Goal: Use online tool/utility: Utilize a website feature to perform a specific function

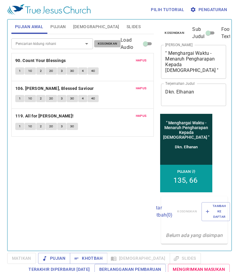
click at [101, 45] on span "Kosongkan" at bounding box center [107, 43] width 19 height 5
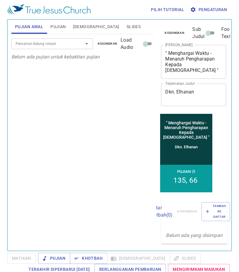
click at [54, 45] on input "Pencarian kidung rohani" at bounding box center [43, 43] width 60 height 7
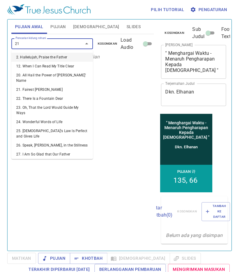
type input "211"
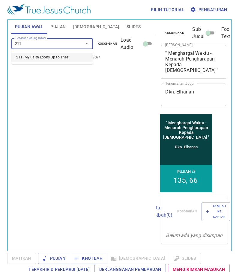
click at [57, 62] on ul "211. My Faith Looks Up to Thee" at bounding box center [52, 57] width 82 height 14
click at [61, 60] on li "211. My Faith Looks Up to Thee" at bounding box center [52, 57] width 82 height 9
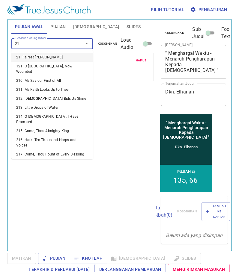
type input "216"
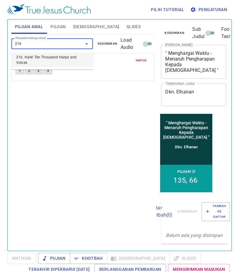
click at [59, 59] on li "216. Hark! Ten Thousand Harps and Voices" at bounding box center [52, 60] width 82 height 14
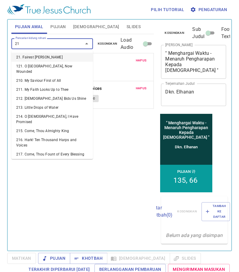
type input "219"
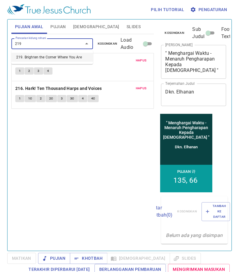
click at [61, 56] on li "219. Brighten the Corner Where You Are" at bounding box center [52, 57] width 82 height 9
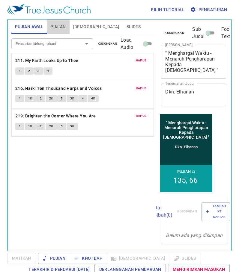
click at [54, 27] on span "Pujian" at bounding box center [57, 26] width 15 height 7
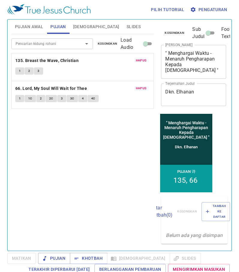
click at [102, 46] on span "Kosongkan" at bounding box center [107, 43] width 19 height 5
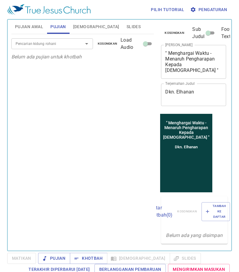
click at [72, 44] on input "Pencarian kidung rohani" at bounding box center [43, 43] width 60 height 7
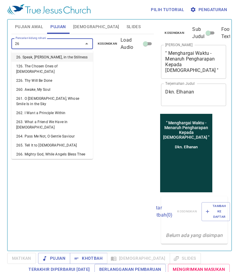
type input "261"
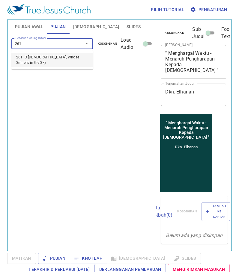
click at [74, 62] on ul "261. O [DEMOGRAPHIC_DATA], Whose Smile Is in the Sky" at bounding box center [52, 59] width 82 height 19
click at [74, 59] on li "261. O [DEMOGRAPHIC_DATA], Whose Smile Is in the Sky" at bounding box center [52, 60] width 82 height 14
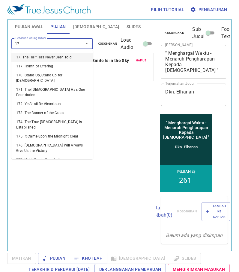
type input "177"
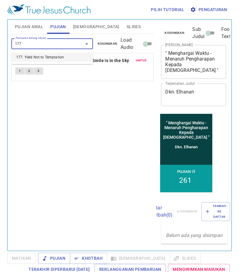
click at [75, 52] on ul "177. Yield Not to Temptation" at bounding box center [52, 57] width 82 height 14
click at [73, 59] on li "177. Yield Not to Temptation" at bounding box center [52, 57] width 82 height 9
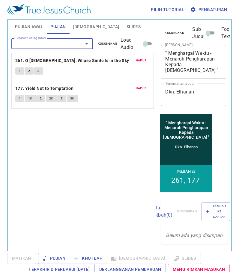
click at [37, 26] on span "Pujian Awal" at bounding box center [29, 26] width 28 height 7
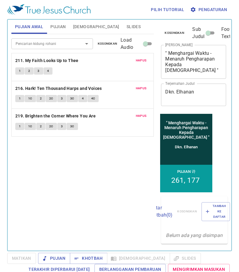
click at [66, 30] on span "Pujian" at bounding box center [57, 26] width 15 height 7
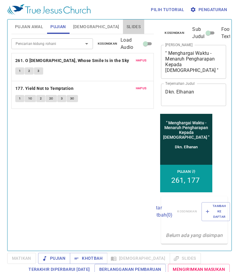
click at [126, 26] on span "Slides" at bounding box center [133, 26] width 14 height 7
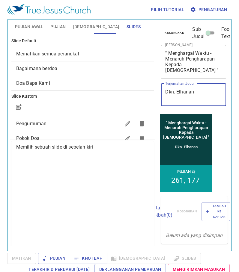
drag, startPoint x: 197, startPoint y: 93, endPoint x: 161, endPoint y: 93, distance: 36.0
click at [161, 93] on div "Kosongkan Sub Judul Footer Text Judul Khotbah " Menghargai Waktu - Menaruh Peng…" at bounding box center [193, 65] width 69 height 93
type textarea "Pdt. [GEOGRAPHIC_DATA]"
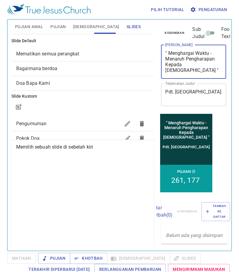
click at [171, 59] on textarea "" Menghargai Waktu - Menaruh Pengharapan Kepada Tuhan "" at bounding box center [193, 61] width 57 height 23
drag, startPoint x: 169, startPoint y: 59, endPoint x: 195, endPoint y: 76, distance: 31.6
click at [195, 76] on div "" Menghargai Waktu - Menaruh Pengharapan Kepada Tuhan " x Judul Khotbah" at bounding box center [193, 62] width 65 height 34
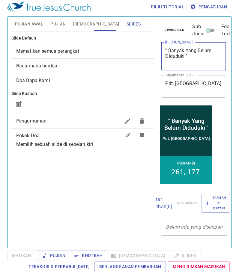
type textarea "" Banyak Yang Belum Diduduki ""
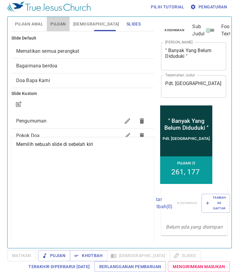
click at [63, 27] on span "Pujian" at bounding box center [57, 23] width 15 height 7
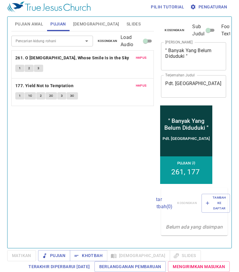
click at [37, 30] on button "Pujian Awal" at bounding box center [28, 24] width 35 height 14
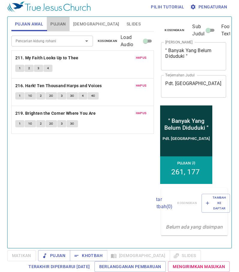
click at [52, 25] on span "Pujian" at bounding box center [57, 23] width 15 height 7
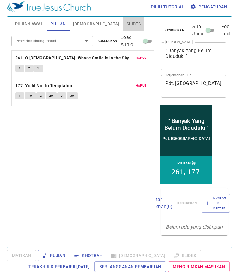
click at [126, 28] on span "Slides" at bounding box center [133, 23] width 14 height 7
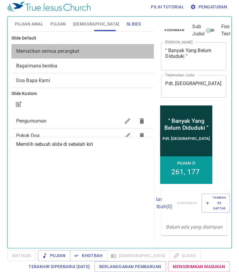
click at [103, 51] on span "Mematikan semua perangkat" at bounding box center [82, 51] width 133 height 7
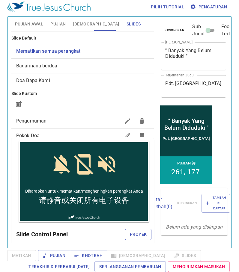
click at [130, 233] on span "Proyek" at bounding box center [138, 234] width 17 height 7
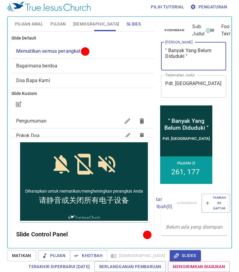
drag, startPoint x: 169, startPoint y: 55, endPoint x: 184, endPoint y: 65, distance: 17.9
click at [184, 65] on textarea "" Banyak Yang Belum Diduduki "" at bounding box center [193, 56] width 57 height 17
click at [146, 28] on div "Pujian Awal Pujian Alkitab Slides" at bounding box center [82, 24] width 143 height 14
click at [36, 33] on ul "Slide Default Mematikan semua perangkat Bagaimana berdoa Doa Bapa Kami Slide Ku…" at bounding box center [82, 252] width 143 height 438
click at [38, 26] on span "Pujian Awal" at bounding box center [29, 23] width 28 height 7
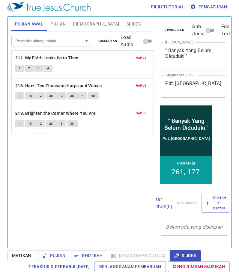
click at [55, 25] on span "Pujian" at bounding box center [57, 23] width 15 height 7
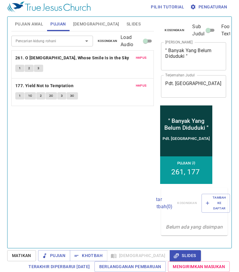
click at [123, 24] on button "Slides" at bounding box center [133, 24] width 21 height 14
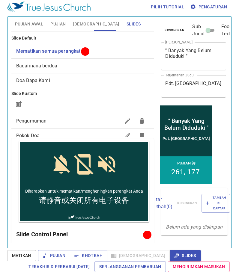
click at [90, 69] on span "Bagaimana berdoa" at bounding box center [82, 65] width 133 height 7
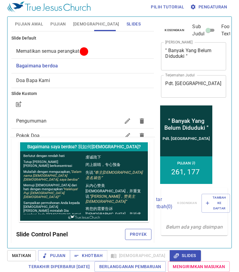
click at [135, 234] on span "Proyek" at bounding box center [138, 234] width 17 height 7
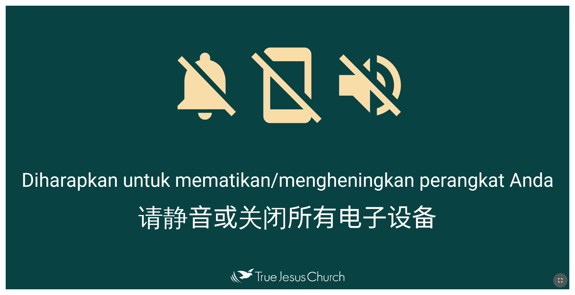
drag, startPoint x: 559, startPoint y: 277, endPoint x: 559, endPoint y: 294, distance: 17.1
click at [559, 277] on icon "button" at bounding box center [560, 280] width 7 height 7
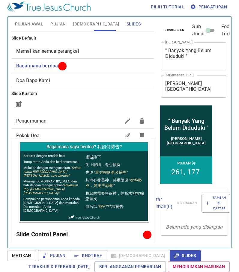
click at [21, 21] on span "Pujian Awal" at bounding box center [29, 23] width 28 height 7
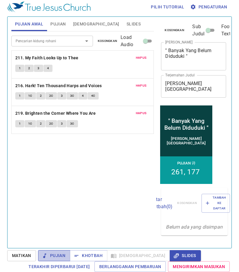
click at [64, 256] on span "Pujian" at bounding box center [54, 255] width 22 height 7
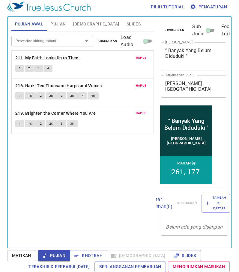
click at [48, 57] on b "211. My Faith Looks Up to Thee" at bounding box center [46, 57] width 63 height 7
click at [17, 68] on button "1" at bounding box center [19, 68] width 9 height 7
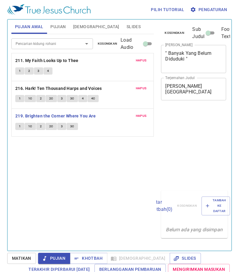
scroll to position [3, 0]
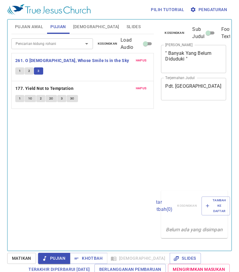
scroll to position [3, 0]
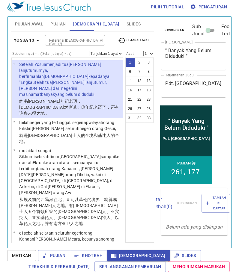
scroll to position [3, 0]
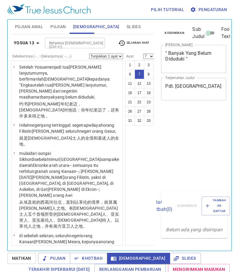
select select "7"
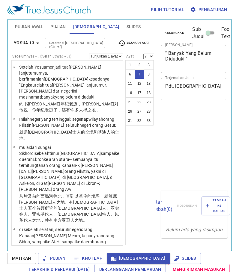
select select "7"
select select "13"
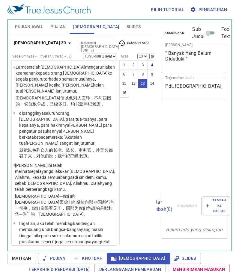
select select "13"
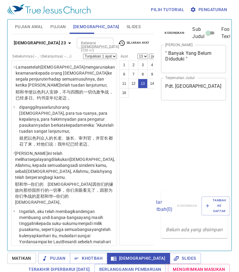
select select "13"
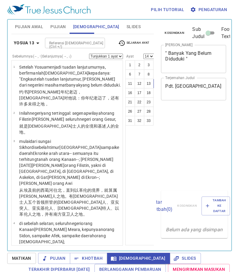
select select "14"
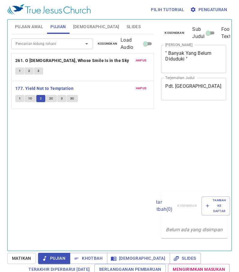
scroll to position [3, 0]
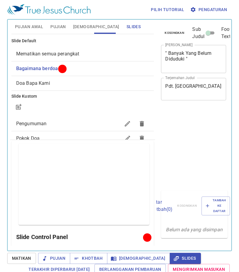
scroll to position [3, 0]
